Goal: Information Seeking & Learning: Learn about a topic

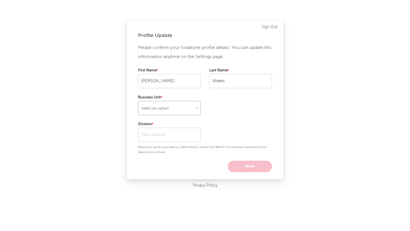
click at [180, 109] on select "Select an option" at bounding box center [169, 108] width 63 height 14
select select "recorded_music"
click at [138, 101] on select "Select an option" at bounding box center [169, 108] width 63 height 14
click at [173, 139] on input "text" at bounding box center [169, 135] width 63 height 14
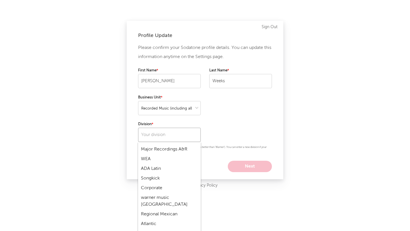
scroll to position [193, 0]
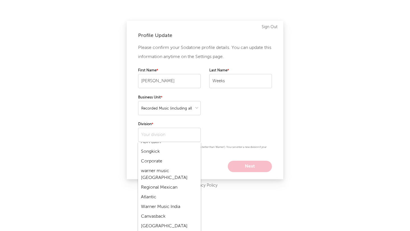
click at [156, 192] on div "Atlantic" at bounding box center [169, 197] width 63 height 10
type input "Atlantic"
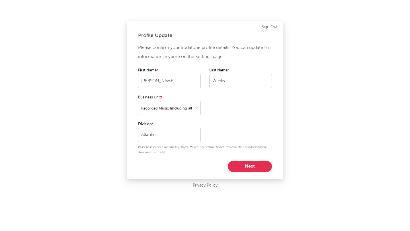
click at [271, 167] on button "Next" at bounding box center [250, 166] width 44 height 11
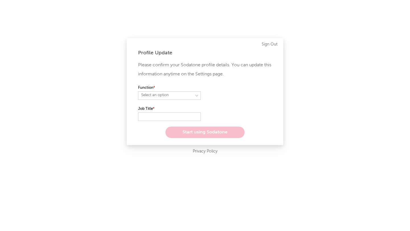
click at [180, 101] on div "Function Select an option" at bounding box center [205, 94] width 134 height 21
click at [179, 95] on select "Select an option" at bounding box center [169, 95] width 63 height 9
select select "marketing"
click at [138, 91] on select "Select an option" at bounding box center [169, 95] width 63 height 9
click at [172, 115] on input "text" at bounding box center [169, 116] width 63 height 9
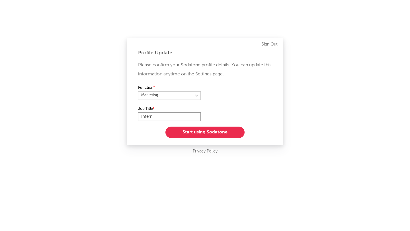
type input "Intern"
click at [201, 134] on button "Start using Sodatone" at bounding box center [204, 132] width 79 height 11
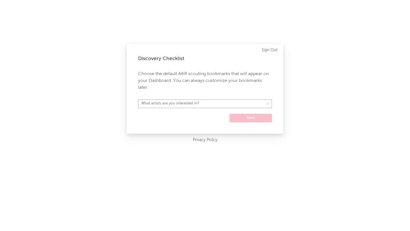
click at [239, 105] on select "What artists are you interested in? Argentina Asia General Australia Austria Be…" at bounding box center [205, 104] width 134 height 9
select select "18"
click at [138, 100] on select "What artists are you interested in? Argentina Asia General Australia Austria Be…" at bounding box center [205, 104] width 134 height 9
click at [247, 113] on form "Argentina Asia General Australia Austria Belgium Benelux Brasil Canada China Co…" at bounding box center [205, 111] width 134 height 23
click at [247, 115] on button "Next" at bounding box center [250, 118] width 42 height 9
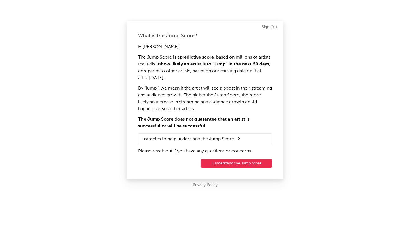
click at [234, 164] on button "I understand the Jump Score" at bounding box center [236, 163] width 71 height 9
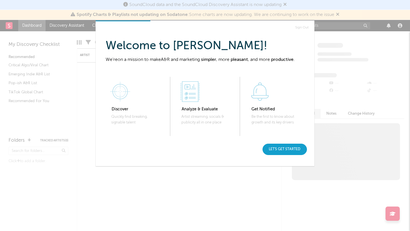
click at [279, 150] on div "Let's get started" at bounding box center [284, 149] width 44 height 11
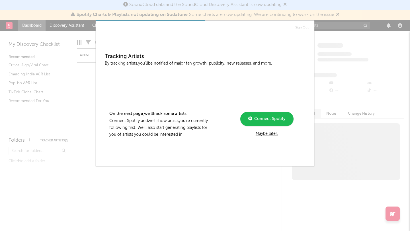
click at [268, 135] on div "Maybe later." at bounding box center [266, 133] width 77 height 7
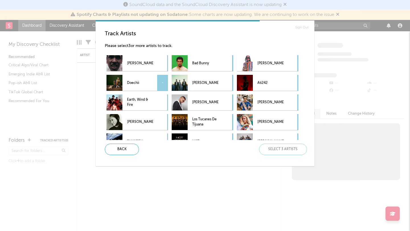
click at [143, 87] on p "Doechii" at bounding box center [140, 83] width 26 height 13
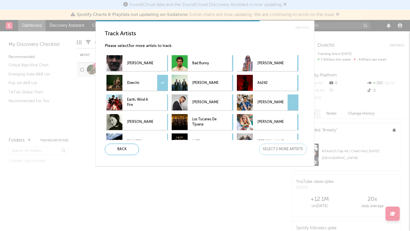
scroll to position [31, 0]
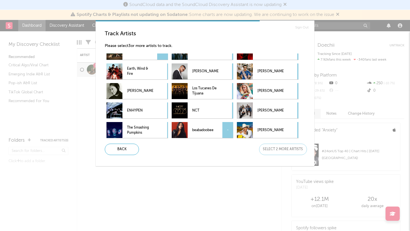
click at [212, 130] on p "beabadoobee" at bounding box center [205, 130] width 26 height 13
click at [204, 131] on p "beabadoobee" at bounding box center [205, 130] width 26 height 13
click at [195, 135] on p "beabadoobee" at bounding box center [205, 130] width 26 height 13
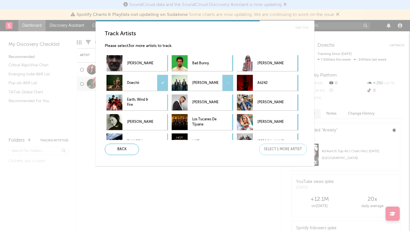
click at [199, 85] on p "Jonas Brothers" at bounding box center [205, 83] width 26 height 13
click at [285, 152] on div "Next" at bounding box center [283, 149] width 48 height 11
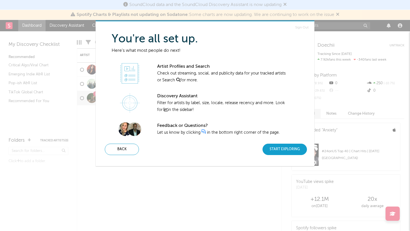
click at [281, 149] on div "Start Exploring" at bounding box center [284, 149] width 44 height 11
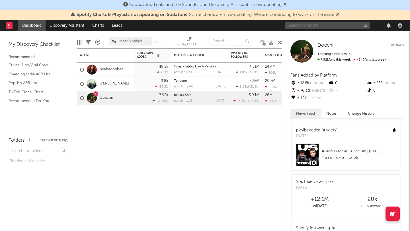
click at [312, 24] on input "text" at bounding box center [326, 25] width 85 height 7
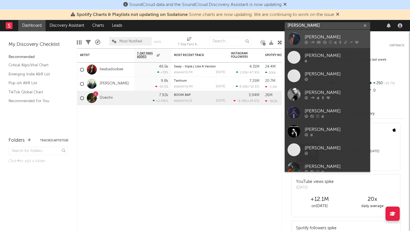
type input "sam barber"
click at [319, 36] on div "Sam Barber" at bounding box center [335, 37] width 63 height 7
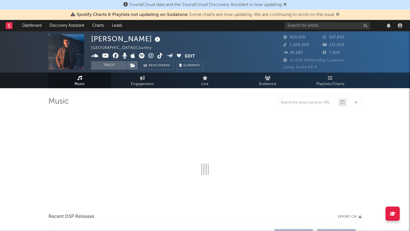
select select "6m"
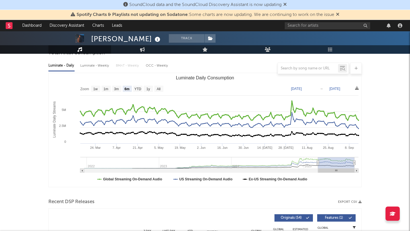
scroll to position [58, 0]
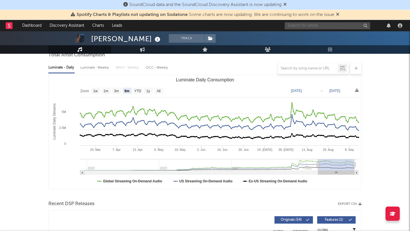
click at [299, 27] on input "text" at bounding box center [326, 25] width 85 height 7
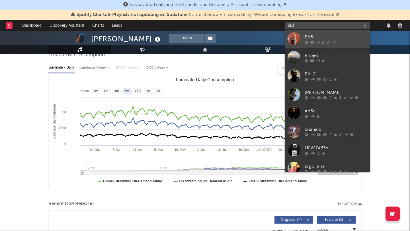
type input "bri3"
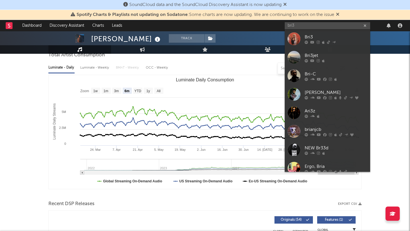
click at [308, 35] on div "Bri3" at bounding box center [335, 37] width 63 height 7
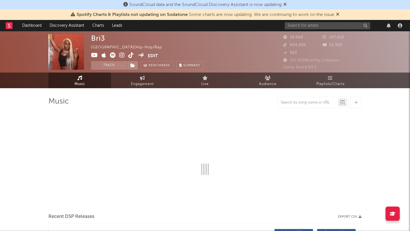
select select "6m"
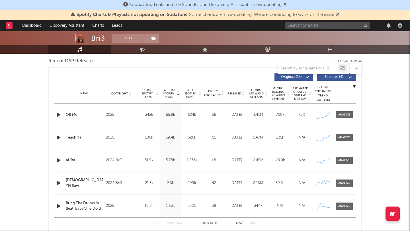
scroll to position [200, 0]
click at [345, 116] on div at bounding box center [344, 115] width 12 height 4
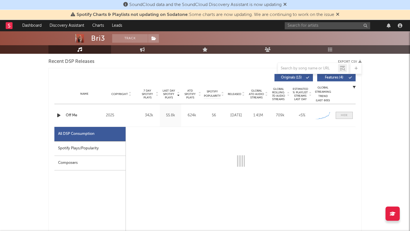
select select "1w"
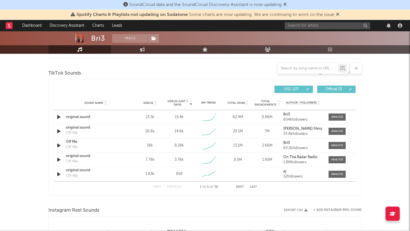
scroll to position [646, 0]
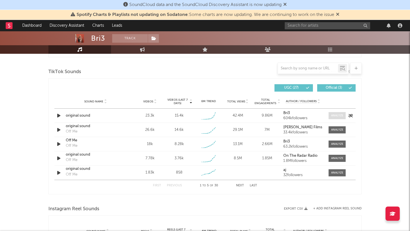
click at [330, 114] on span at bounding box center [336, 115] width 17 height 7
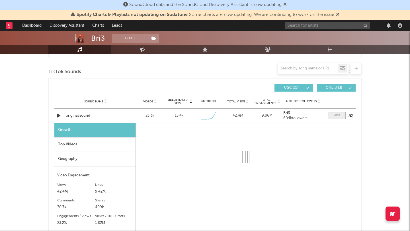
select select "1w"
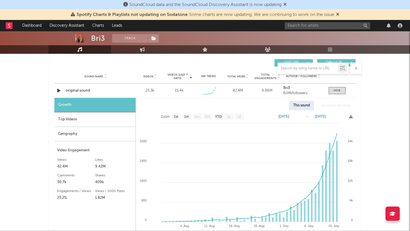
scroll to position [670, 0]
click at [78, 118] on div "Top Videos" at bounding box center [94, 120] width 81 height 15
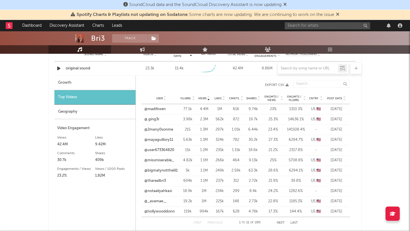
scroll to position [693, 0]
click at [343, 100] on icon at bounding box center [343, 99] width 3 height 2
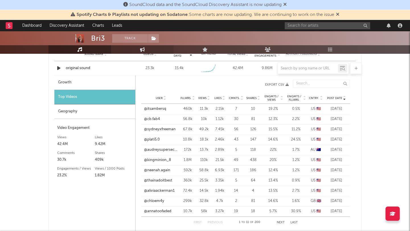
click at [141, 50] on icon at bounding box center [142, 49] width 5 height 5
select select "1w"
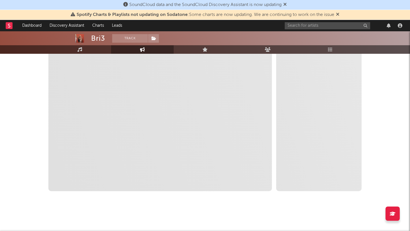
scroll to position [99, 0]
select select "1m"
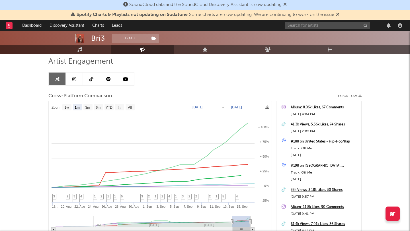
scroll to position [40, 0]
click at [76, 78] on icon at bounding box center [74, 79] width 4 height 5
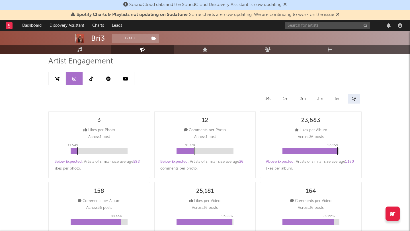
select select "6m"
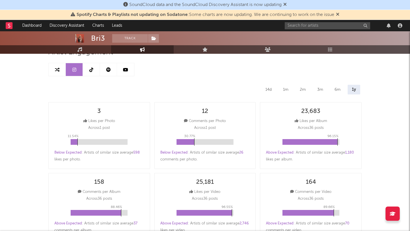
scroll to position [39, 0]
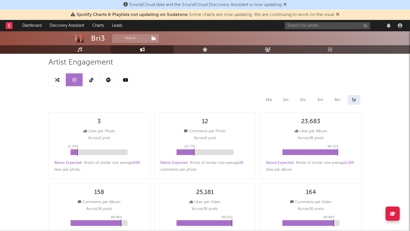
click at [89, 84] on link at bounding box center [91, 79] width 17 height 13
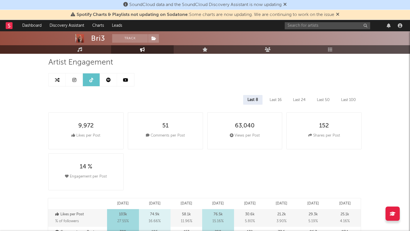
select select "6m"
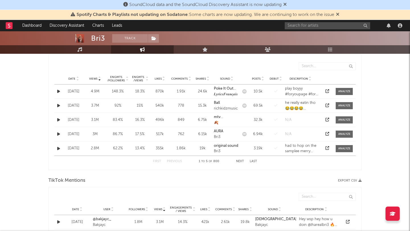
scroll to position [289, 0]
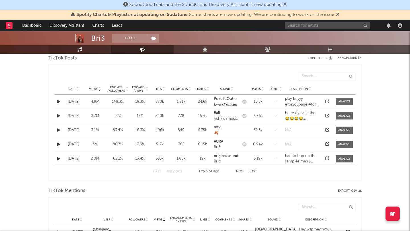
click at [87, 50] on link "Music" at bounding box center [79, 49] width 63 height 9
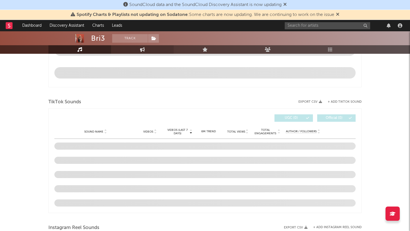
click at [135, 51] on link "Engagement" at bounding box center [142, 49] width 63 height 9
select select "1w"
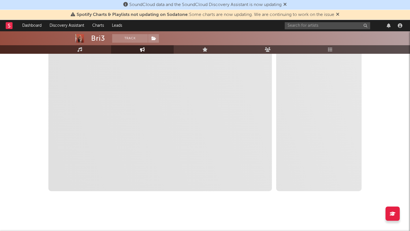
scroll to position [99, 0]
click at [193, 50] on link "Live" at bounding box center [204, 49] width 63 height 9
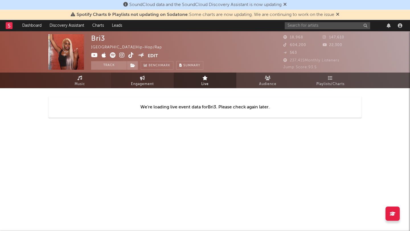
click at [145, 81] on span "Engagement" at bounding box center [142, 84] width 23 height 7
select select "1m"
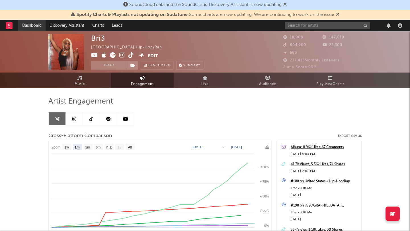
click at [32, 26] on link "Dashboard" at bounding box center [31, 25] width 27 height 11
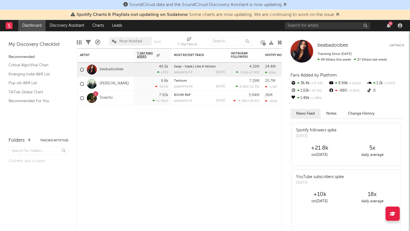
click at [7, 26] on rect at bounding box center [9, 25] width 7 height 7
click at [32, 27] on link "Dashboard" at bounding box center [31, 25] width 27 height 11
click at [178, 173] on div "Artist Notifications 7-Day Fans Added WoW % Change Most Recent Track Popularity…" at bounding box center [179, 139] width 205 height 183
click at [35, 73] on link "Emerging Indie A&R List" at bounding box center [36, 74] width 54 height 6
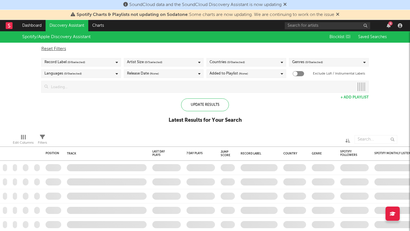
checkbox input "true"
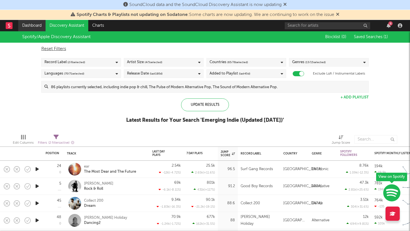
click at [32, 26] on link "Dashboard" at bounding box center [31, 25] width 27 height 11
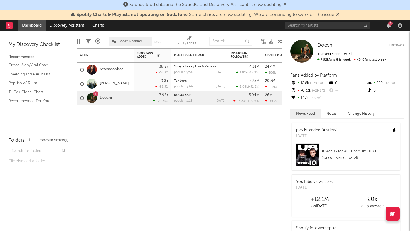
click at [40, 92] on link "TikTok Global Chart" at bounding box center [36, 92] width 54 height 6
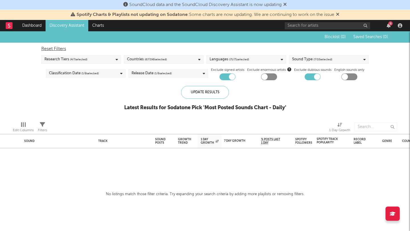
click at [210, 174] on div "Sound Track Sound Posts Growth Trend 1 Day Growth 7 Day Growth WoW % Growth % P…" at bounding box center [205, 131] width 410 height 200
click at [230, 75] on div at bounding box center [232, 77] width 6 height 6
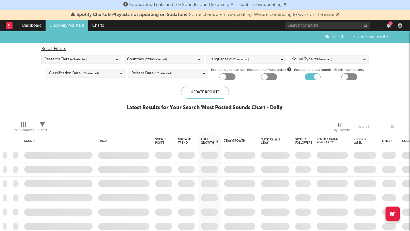
checkbox input "false"
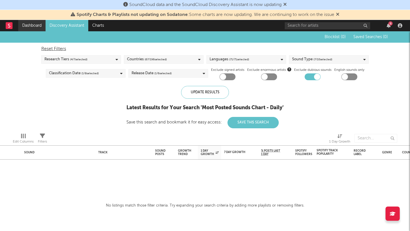
click at [28, 25] on link "Dashboard" at bounding box center [31, 25] width 27 height 11
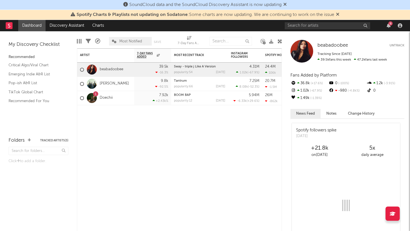
click at [11, 27] on rect at bounding box center [9, 25] width 7 height 7
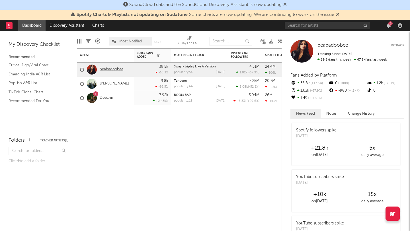
click at [107, 70] on link "beabadoobee" at bounding box center [112, 69] width 24 height 5
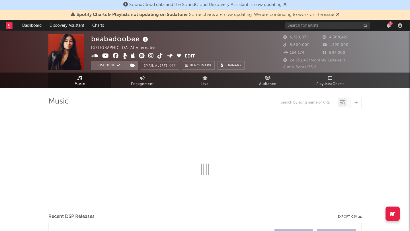
select select "6m"
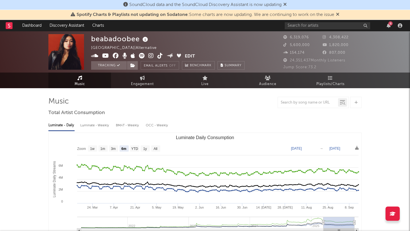
click at [10, 26] on rect at bounding box center [9, 25] width 7 height 7
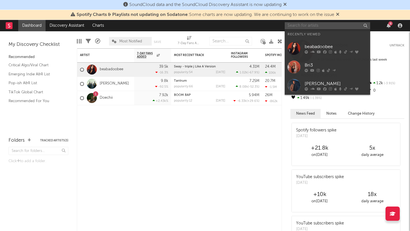
click at [317, 25] on input "text" at bounding box center [326, 25] width 85 height 7
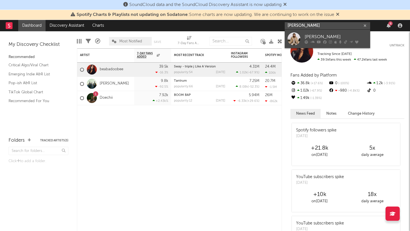
type input "bailey zimmerman"
click at [328, 36] on div "Bailey Zimmerman" at bounding box center [335, 37] width 63 height 7
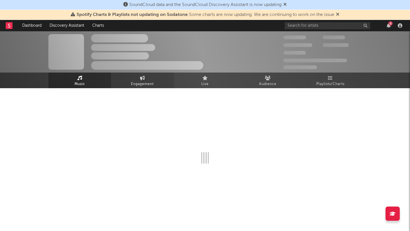
select select "6m"
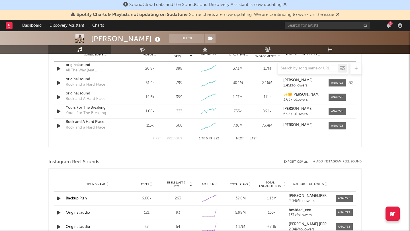
scroll to position [391, 0]
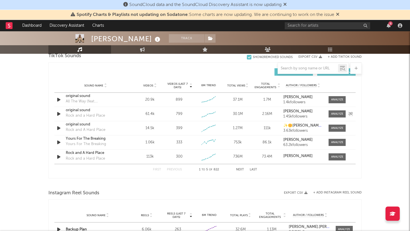
click at [79, 111] on div "original sound" at bounding box center [95, 111] width 59 height 6
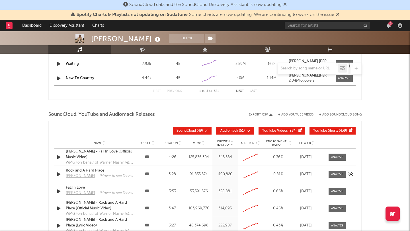
scroll to position [512, 0]
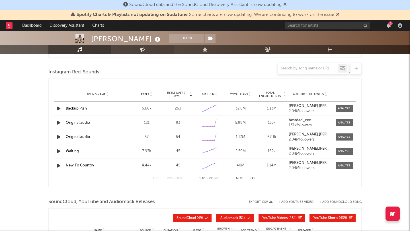
click at [145, 48] on link "Engagement" at bounding box center [142, 49] width 63 height 9
select select "1w"
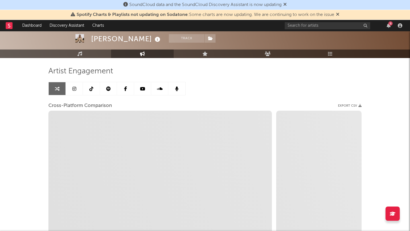
scroll to position [29, 0]
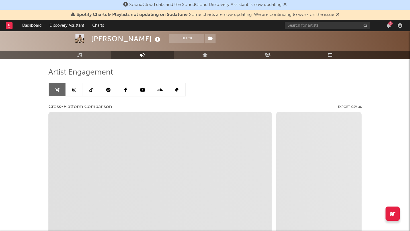
select select "1m"
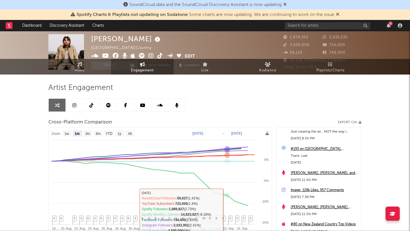
scroll to position [0, 0]
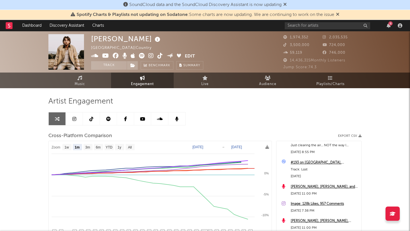
click at [88, 120] on link at bounding box center [91, 118] width 17 height 13
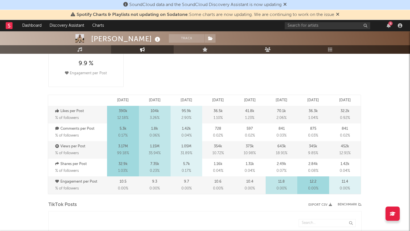
select select "6m"
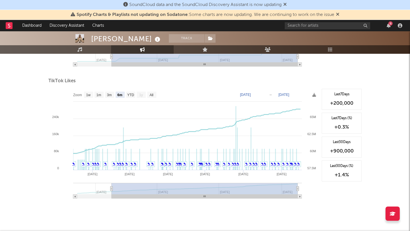
scroll to position [672, 0]
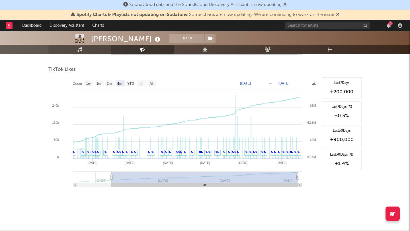
click at [88, 50] on link "Music" at bounding box center [79, 49] width 63 height 9
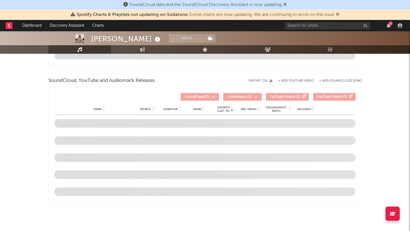
scroll to position [569, 0]
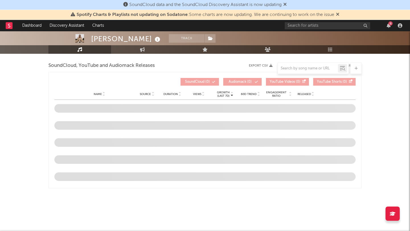
select select "6m"
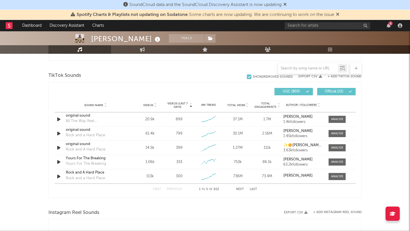
scroll to position [373, 0]
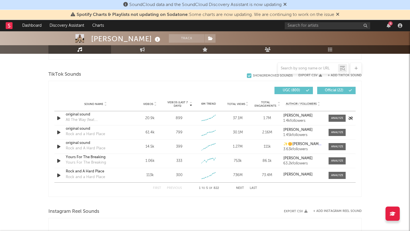
click at [82, 115] on div "original sound" at bounding box center [95, 115] width 59 height 6
click at [85, 130] on div "original sound" at bounding box center [95, 129] width 59 height 6
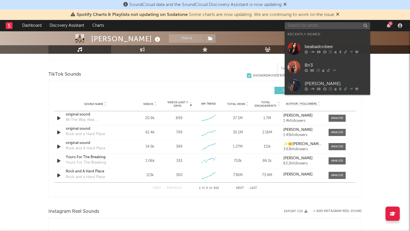
click at [312, 27] on input "text" at bounding box center [326, 25] width 85 height 7
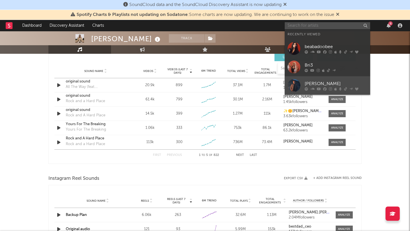
scroll to position [406, 0]
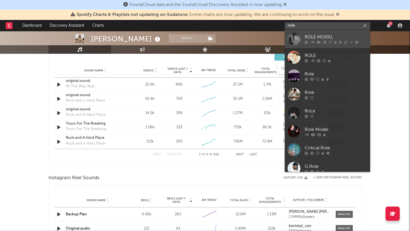
type input "role"
click at [334, 34] on div "ROLE MODEL" at bounding box center [335, 37] width 63 height 7
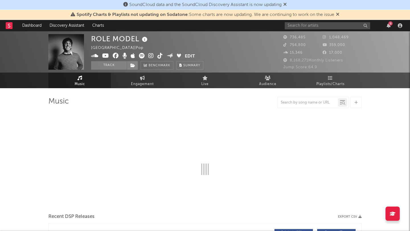
select select "6m"
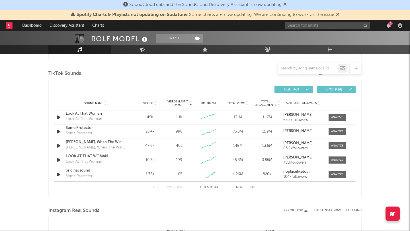
scroll to position [372, 0]
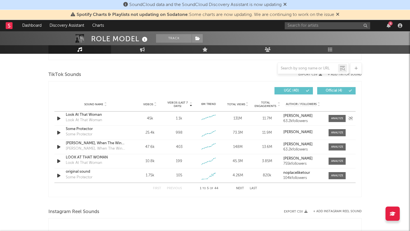
click at [85, 113] on div "Look At That Woman" at bounding box center [95, 115] width 59 height 6
click at [98, 143] on div "Sally, When The Wine Runs Out" at bounding box center [95, 143] width 59 height 6
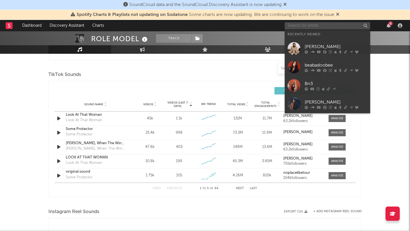
click at [302, 24] on input "text" at bounding box center [326, 25] width 85 height 7
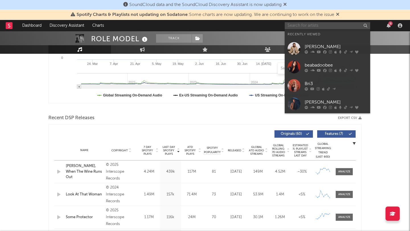
scroll to position [0, 0]
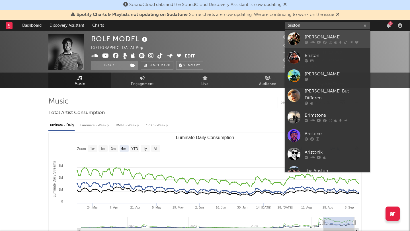
type input "briston"
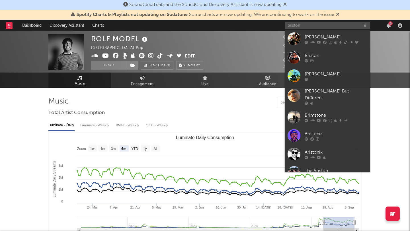
drag, startPoint x: 310, startPoint y: 40, endPoint x: 184, endPoint y: 31, distance: 126.0
click at [310, 40] on div "[PERSON_NAME]" at bounding box center [335, 37] width 63 height 7
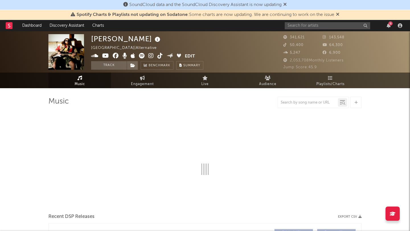
select select "6m"
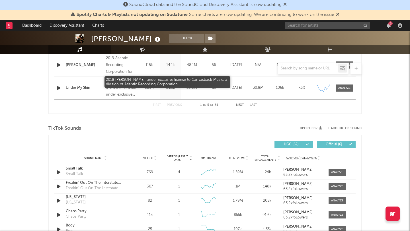
scroll to position [365, 0]
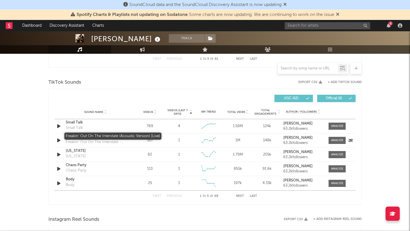
click at [78, 136] on div "Freakin' Out On The Interstate (Acoustic Version) [Live]" at bounding box center [95, 137] width 59 height 6
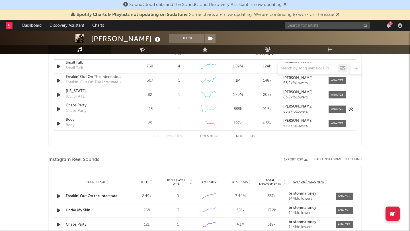
scroll to position [520, 0]
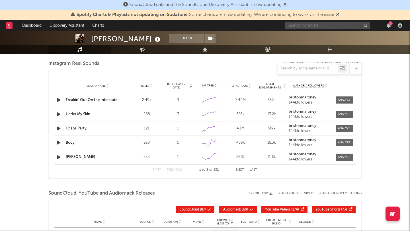
click at [292, 28] on input "text" at bounding box center [326, 25] width 85 height 7
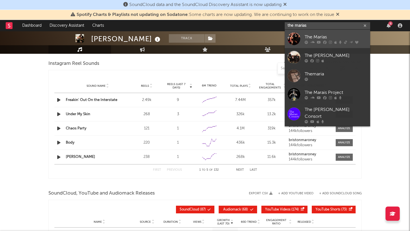
type input "the marias"
click at [311, 39] on div "The Marías" at bounding box center [335, 37] width 63 height 7
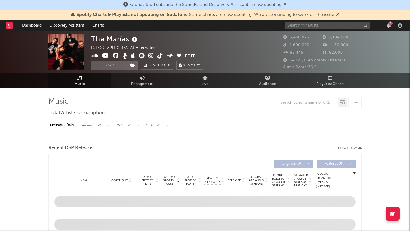
select select "6m"
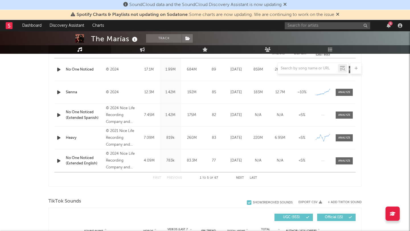
scroll to position [346, 0]
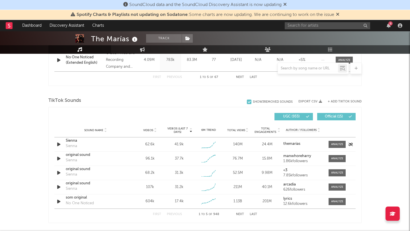
click at [73, 139] on div "Sienna" at bounding box center [95, 141] width 59 height 6
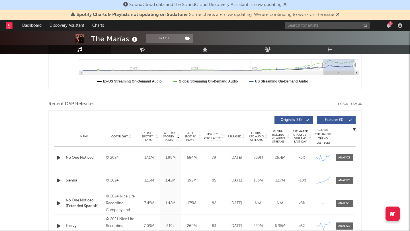
scroll to position [0, 0]
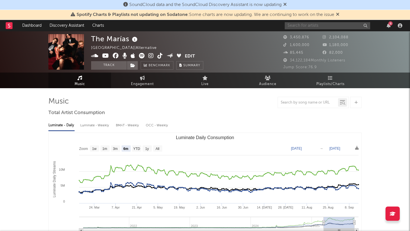
click at [299, 27] on input "text" at bounding box center [326, 25] width 85 height 7
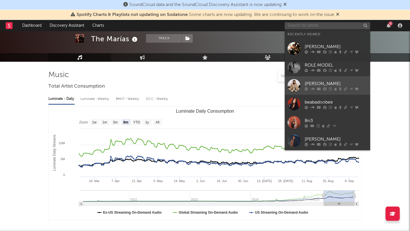
scroll to position [57, 0]
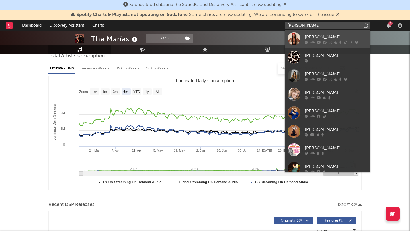
type input "janell"
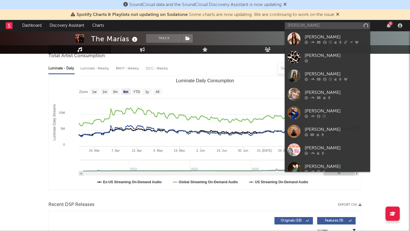
click at [334, 35] on div "[PERSON_NAME]" at bounding box center [335, 37] width 63 height 7
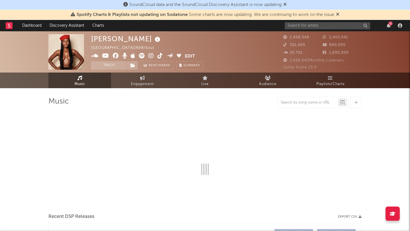
select select "6m"
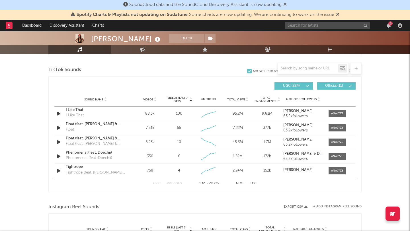
scroll to position [379, 0]
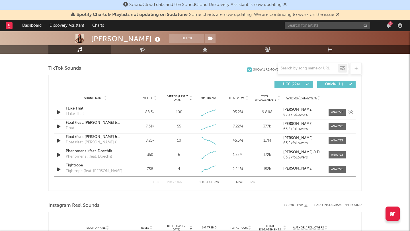
click at [76, 109] on div "I Like That" at bounding box center [95, 109] width 59 height 6
click at [90, 115] on div "I Like That I Like That" at bounding box center [95, 112] width 59 height 13
click at [77, 110] on div "I Like That" at bounding box center [95, 109] width 59 height 6
click at [294, 24] on input "text" at bounding box center [326, 25] width 85 height 7
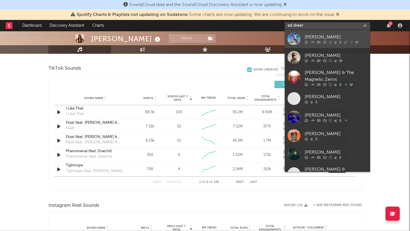
type input "ed sheer"
click at [313, 35] on div "[PERSON_NAME]" at bounding box center [335, 37] width 63 height 7
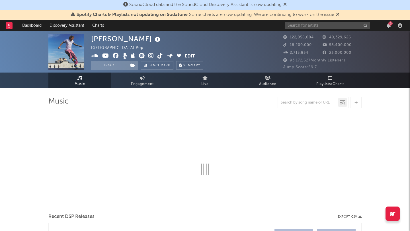
select select "6m"
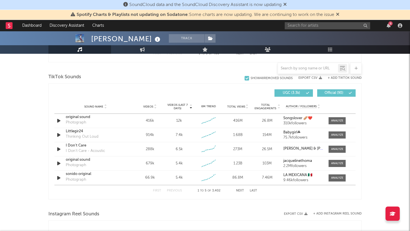
scroll to position [369, 0]
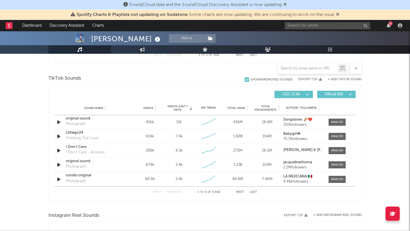
click at [8, 139] on div "Ed Sheeran Track United Kingdom | Pop Edit Track Benchmark Summary 122,056,004 …" at bounding box center [205, 143] width 410 height 960
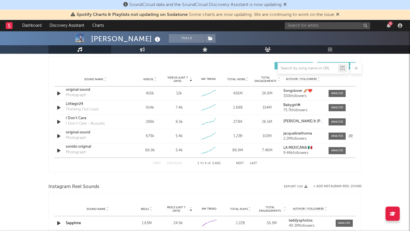
scroll to position [398, 0]
click at [241, 161] on button "Next" at bounding box center [240, 162] width 8 height 3
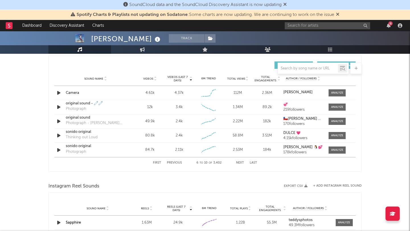
click at [241, 162] on button "Next" at bounding box center [240, 162] width 8 height 3
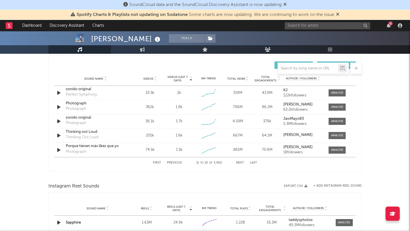
click at [241, 162] on button "Next" at bounding box center [240, 162] width 8 height 3
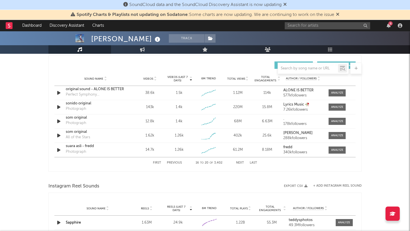
click at [241, 162] on button "Next" at bounding box center [240, 162] width 8 height 3
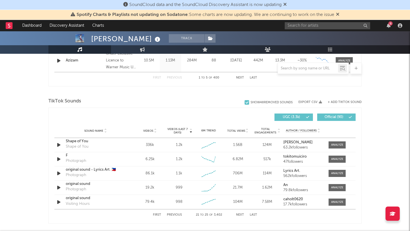
scroll to position [345, 0]
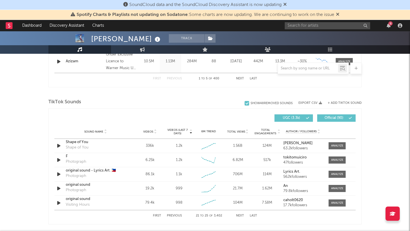
click at [305, 65] on div at bounding box center [308, 68] width 60 height 7
click at [303, 71] on div at bounding box center [308, 68] width 60 height 7
click at [297, 69] on input "text" at bounding box center [308, 68] width 60 height 5
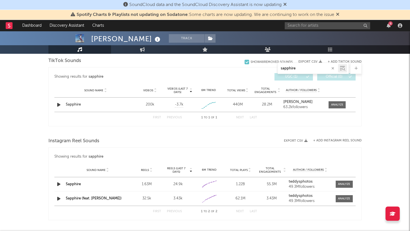
scroll to position [339, 0]
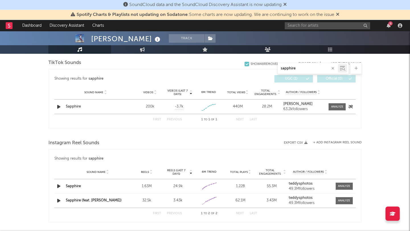
type input "sapphire"
click at [75, 105] on div "Sapphire" at bounding box center [95, 107] width 59 height 6
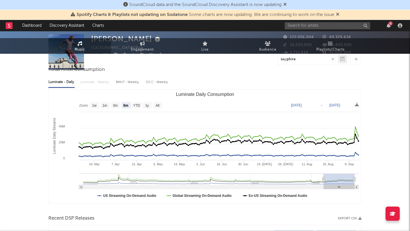
scroll to position [0, 0]
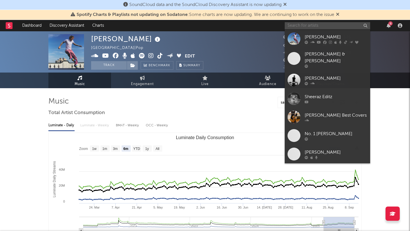
click at [320, 24] on input "text" at bounding box center [326, 25] width 85 height 7
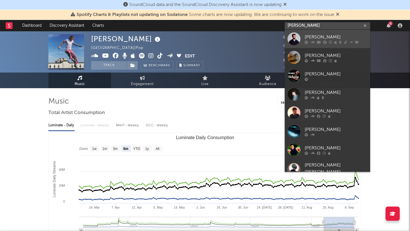
type input "alex warr"
click at [331, 39] on div "[PERSON_NAME]" at bounding box center [335, 37] width 63 height 7
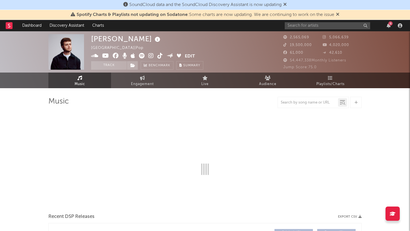
select select "6m"
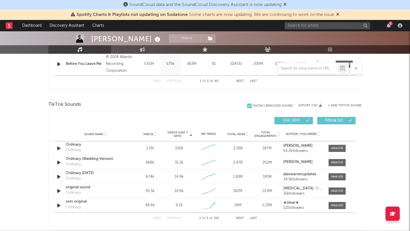
scroll to position [364, 0]
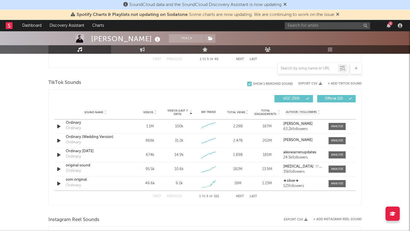
click at [239, 195] on button "Next" at bounding box center [240, 196] width 8 height 3
click at [238, 197] on button "Next" at bounding box center [240, 196] width 8 height 3
click at [237, 197] on button "Next" at bounding box center [240, 196] width 8 height 3
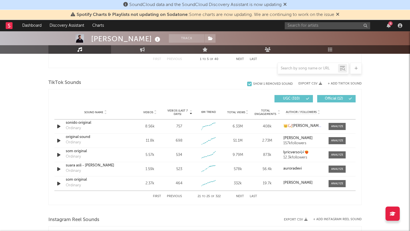
click at [237, 197] on button "Next" at bounding box center [240, 196] width 8 height 3
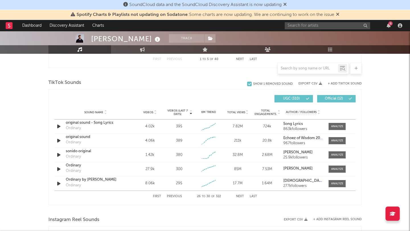
click at [237, 197] on button "Next" at bounding box center [240, 196] width 8 height 3
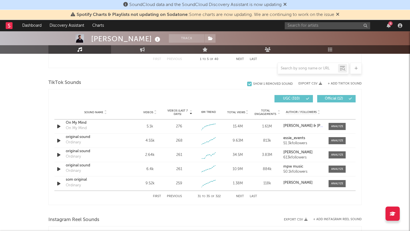
click at [237, 197] on button "Next" at bounding box center [240, 196] width 8 height 3
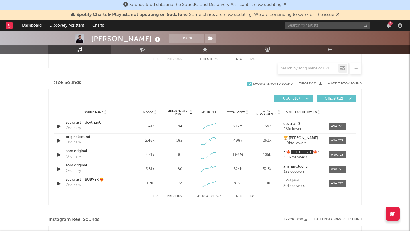
click at [237, 197] on button "Next" at bounding box center [240, 196] width 8 height 3
click at [173, 196] on button "Previous" at bounding box center [174, 196] width 15 height 3
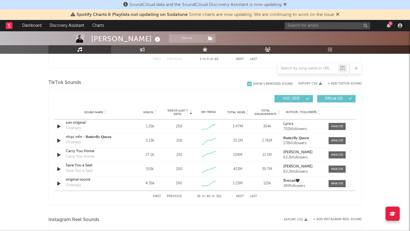
click at [173, 196] on button "Previous" at bounding box center [174, 196] width 15 height 3
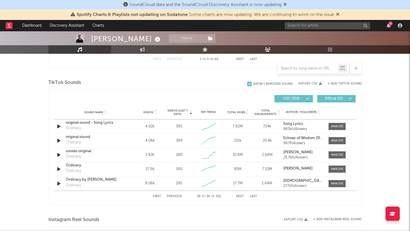
click at [173, 196] on button "Previous" at bounding box center [174, 196] width 15 height 3
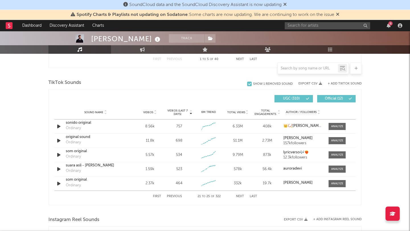
click at [173, 196] on button "Previous" at bounding box center [174, 196] width 15 height 3
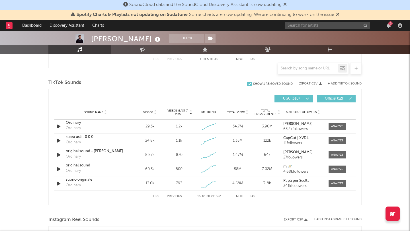
click at [173, 196] on button "Previous" at bounding box center [174, 196] width 15 height 3
click at [172, 196] on button "Previous" at bounding box center [174, 196] width 15 height 3
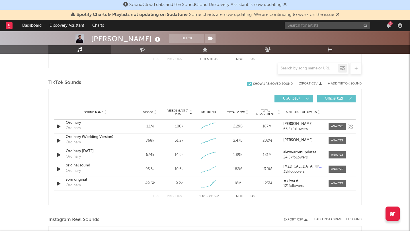
click at [183, 125] on div "100k" at bounding box center [179, 127] width 8 height 6
click at [80, 123] on div "Ordinary" at bounding box center [95, 123] width 59 height 6
click at [312, 26] on input "text" at bounding box center [326, 25] width 85 height 7
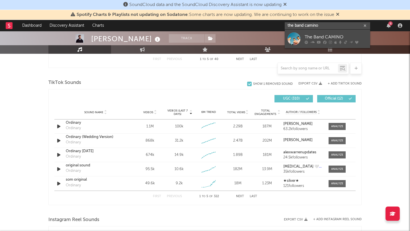
type input "the band camino"
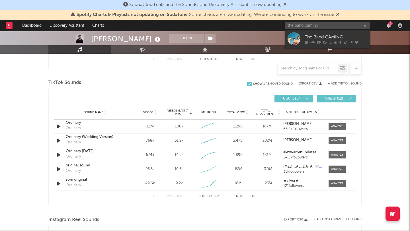
click at [334, 38] on div "The Band CAMINO" at bounding box center [335, 37] width 63 height 7
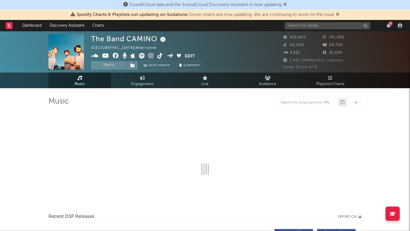
select select "6m"
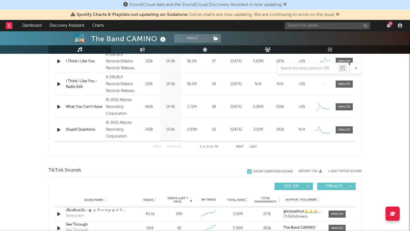
scroll to position [372, 0]
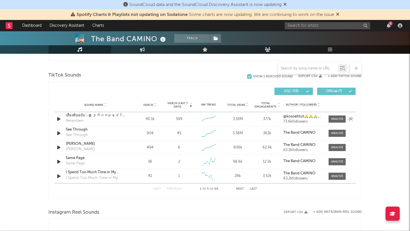
click at [101, 121] on div "เสียงต้นฉบับ - @ ဒုတိယအမုန္းခံဒႆ🌻🌻🌹🌹♥♥🙏 Berenstein" at bounding box center [95, 119] width 59 height 13
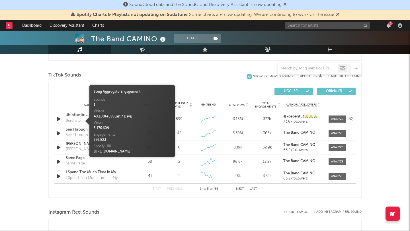
click at [70, 121] on div "Berenstein" at bounding box center [75, 121] width 18 height 6
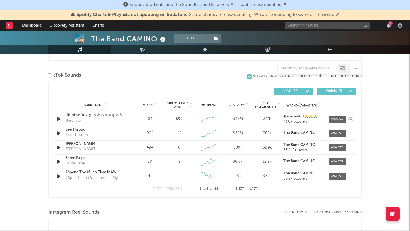
click at [71, 118] on div "Berenstein" at bounding box center [75, 121] width 18 height 6
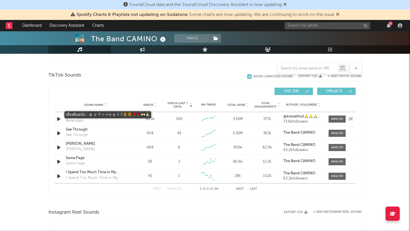
click at [78, 116] on div "เสียงต้นฉบับ - @ ဒုတိယအမုန္းခံဒႆ🌻🌻🌹🌹♥♥🙏" at bounding box center [95, 116] width 59 height 6
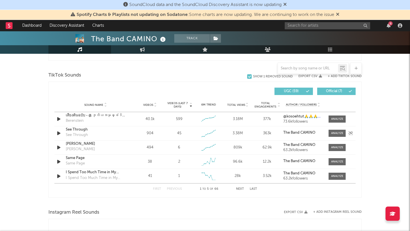
click at [81, 128] on div "See Through" at bounding box center [95, 130] width 59 height 6
click at [79, 128] on div "See Through" at bounding box center [95, 130] width 59 height 6
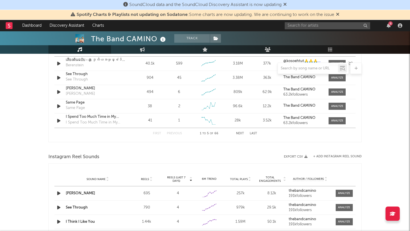
scroll to position [532, 0]
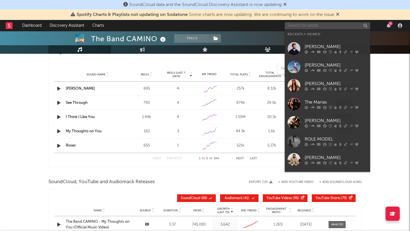
click at [314, 28] on input "text" at bounding box center [326, 25] width 85 height 7
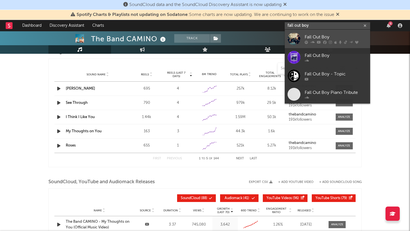
type input "fall out boy"
click at [334, 35] on div "Fall Out Boy" at bounding box center [335, 37] width 63 height 7
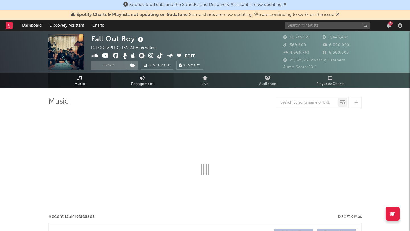
select select "6m"
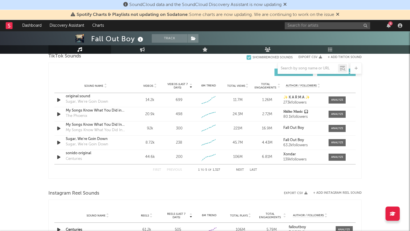
scroll to position [394, 0]
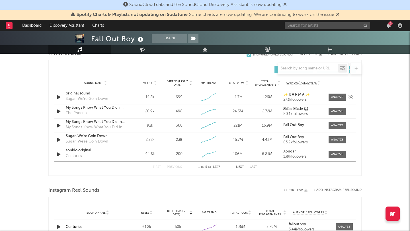
click at [79, 93] on div "original sound" at bounding box center [95, 94] width 59 height 6
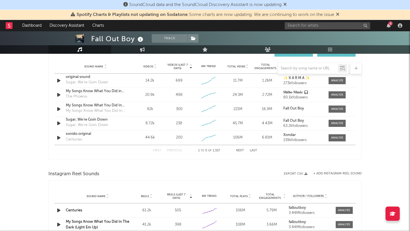
scroll to position [411, 0]
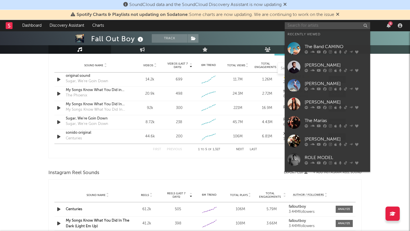
click at [292, 26] on input "text" at bounding box center [326, 25] width 85 height 7
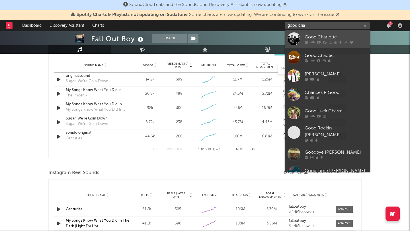
type input "good cha"
click at [317, 37] on div "Good Charlotte" at bounding box center [335, 37] width 63 height 7
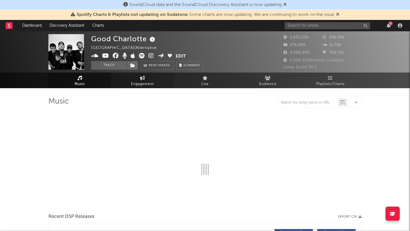
select select "6m"
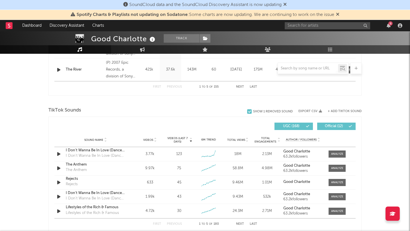
scroll to position [360, 0]
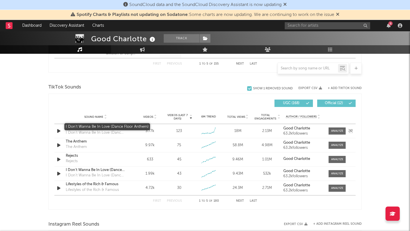
click at [75, 125] on div "I Don't Wanna Be In Love (Dance Floor Anthem)" at bounding box center [95, 128] width 59 height 6
click at [81, 142] on div "The Anthem" at bounding box center [95, 142] width 59 height 6
click at [325, 25] on input "text" at bounding box center [326, 25] width 85 height 7
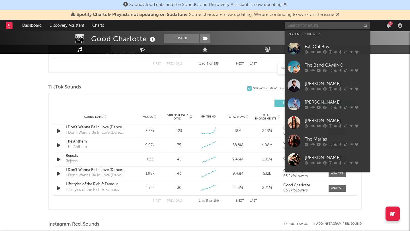
paste input "Balu Brigada"
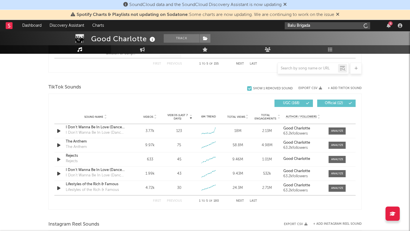
type input "Balu Brigada"
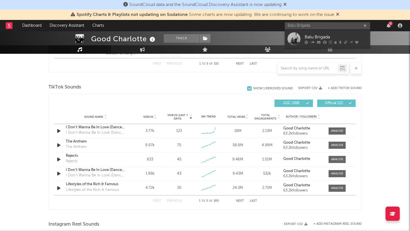
click at [326, 37] on div "Balu Brigada" at bounding box center [335, 37] width 63 height 7
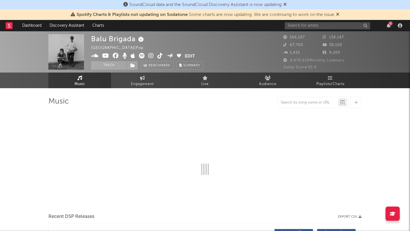
select select "6m"
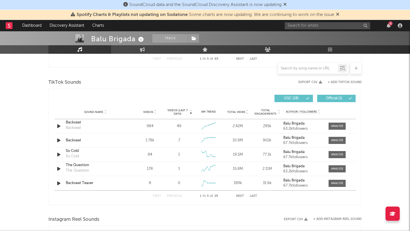
scroll to position [341, 0]
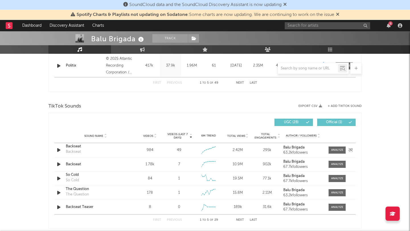
click at [74, 149] on div "Backseat" at bounding box center [73, 152] width 15 height 6
click at [38, 172] on div "Balu Brigada Track New Zealand | Pop Edit Track Benchmark Summary 166,197 138,1…" at bounding box center [205, 120] width 410 height 859
click at [76, 164] on div "Backseat" at bounding box center [95, 165] width 59 height 6
click at [327, 26] on input "text" at bounding box center [326, 25] width 85 height 7
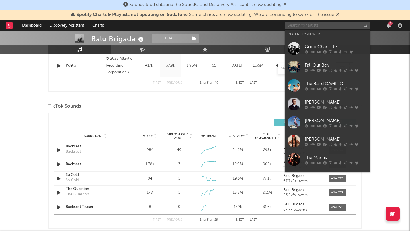
paste input "Turnstile"
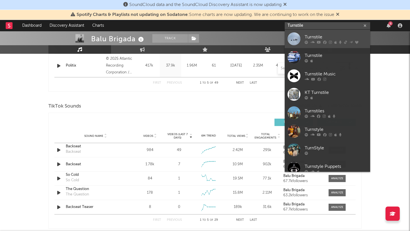
type input "Turnstile"
click at [329, 40] on div "Turnstile" at bounding box center [335, 37] width 63 height 7
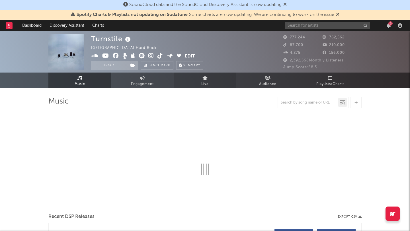
select select "6m"
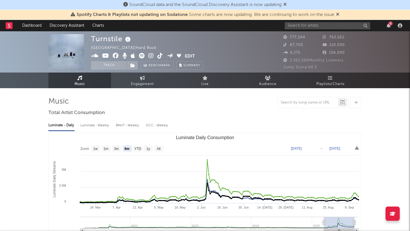
select select "6m"
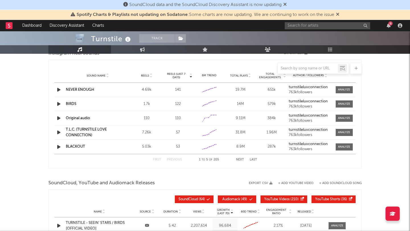
scroll to position [374, 0]
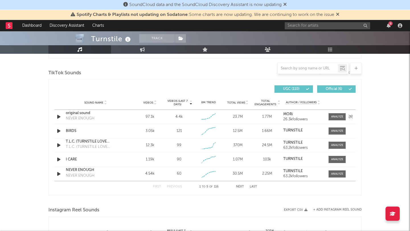
click at [77, 112] on div "original sound" at bounding box center [95, 113] width 59 height 6
click at [114, 131] on div "BIRDS" at bounding box center [95, 131] width 59 height 6
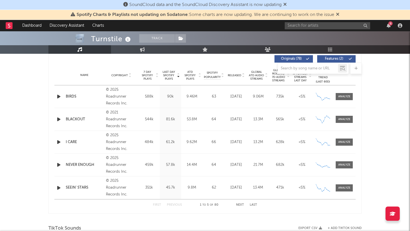
scroll to position [216, 0]
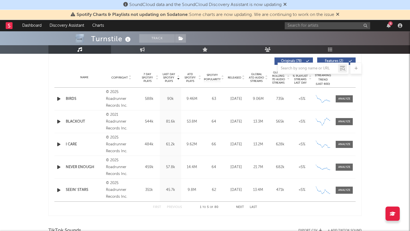
click at [71, 142] on div "I CARE" at bounding box center [84, 145] width 37 height 6
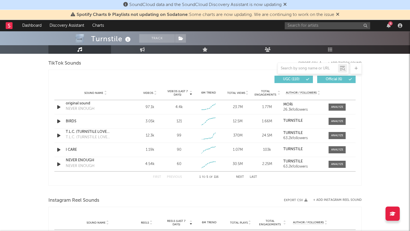
scroll to position [385, 0]
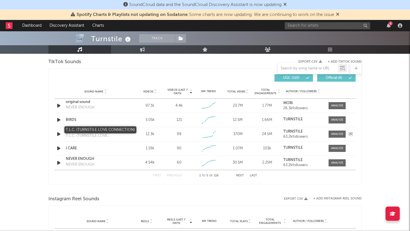
click at [77, 130] on div "T.L.C. (TURNSTILE LOVE CONNECTION)" at bounding box center [95, 131] width 59 height 6
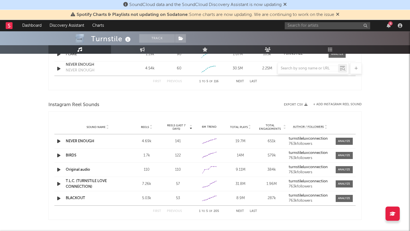
scroll to position [480, 0]
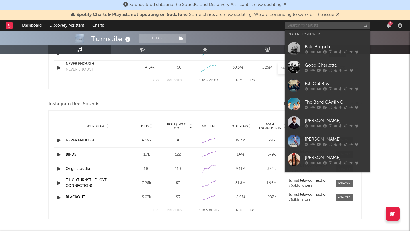
click at [310, 27] on input "text" at bounding box center [326, 25] width 85 height 7
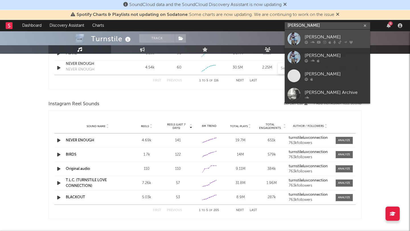
type input "[PERSON_NAME]"
click at [316, 34] on div "[PERSON_NAME]" at bounding box center [335, 37] width 63 height 7
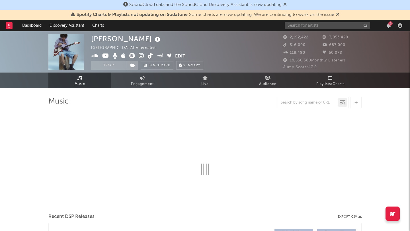
select select "6m"
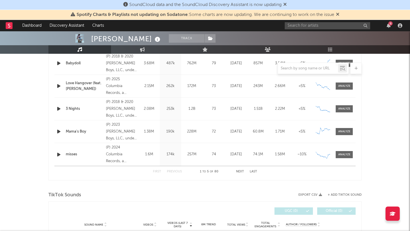
scroll to position [371, 0]
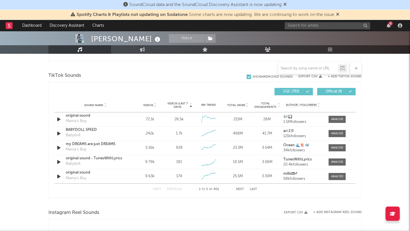
click at [25, 133] on div "[PERSON_NAME] Track [GEOGRAPHIC_DATA] | Alternative Edit Track Benchmark Summar…" at bounding box center [205, 89] width 410 height 859
click at [92, 156] on div "original sound - TunesWithLyrics" at bounding box center [95, 159] width 59 height 6
click at [327, 29] on div "6" at bounding box center [343, 25] width 119 height 11
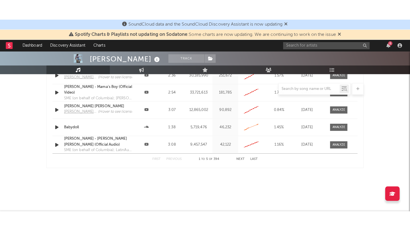
scroll to position [660, 0]
